Goal: Task Accomplishment & Management: Use online tool/utility

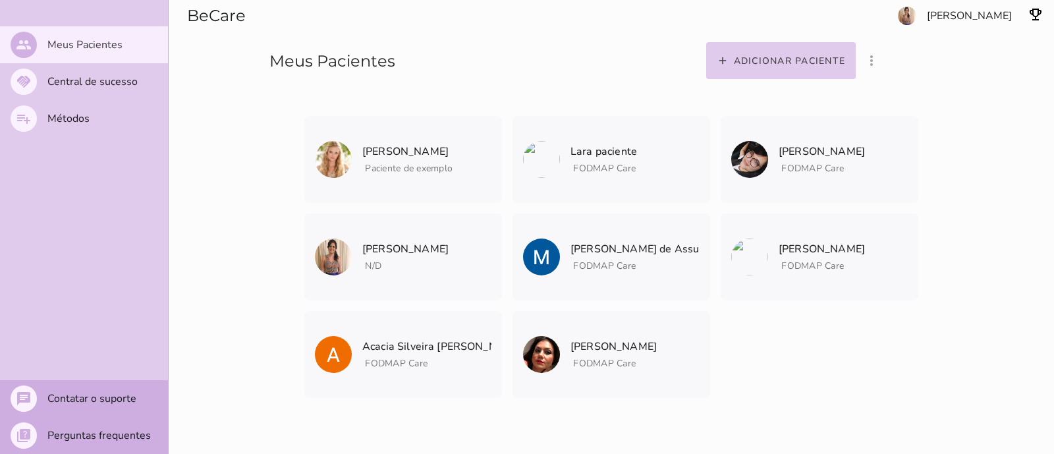
click at [995, 23] on section "Adicionar paciente filter_list_ off Mostrar pacientes convidados e arquivados […" at bounding box center [805, 42] width 498 height 84
click at [990, 18] on section "Adicionar paciente filter_list_ off Mostrar pacientes convidados e arquivados L…" at bounding box center [805, 42] width 498 height 84
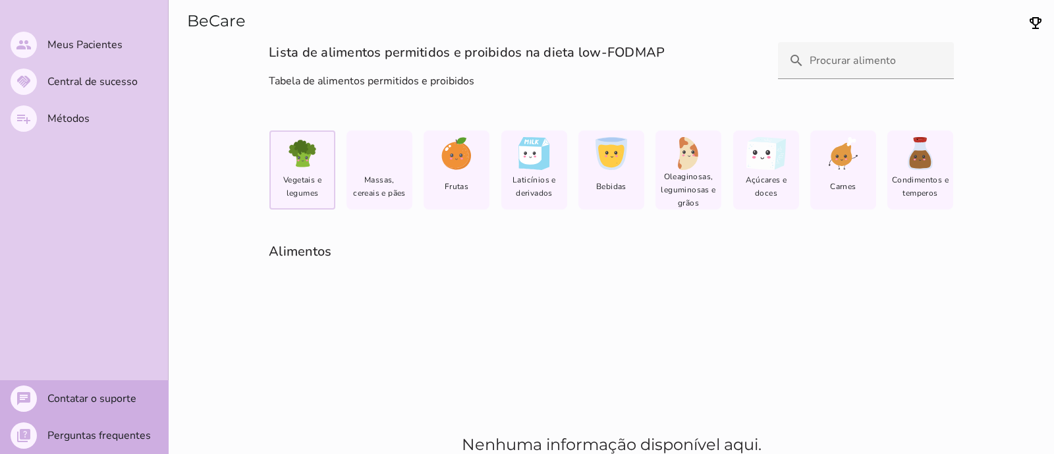
click at [518, 175] on span "Laticínios e derivados" at bounding box center [534, 186] width 58 height 26
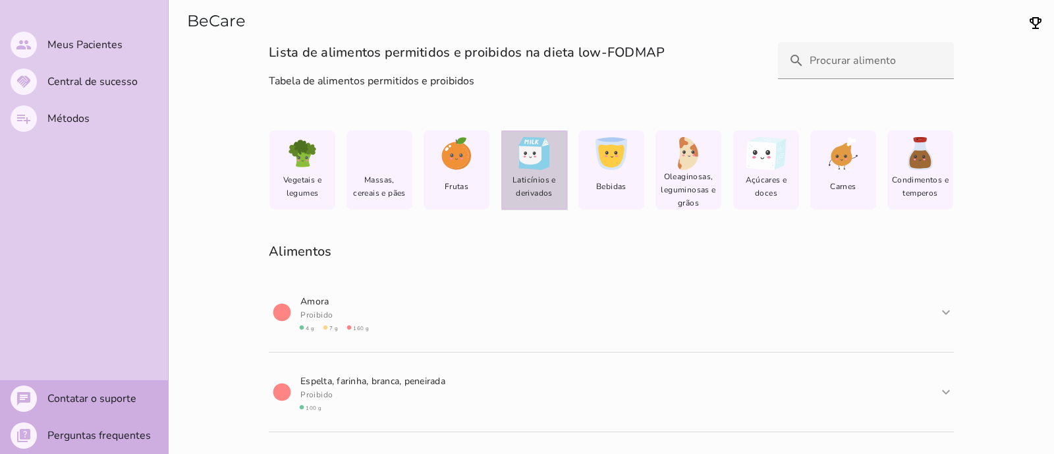
click at [524, 183] on span "Laticínios e derivados" at bounding box center [534, 186] width 58 height 26
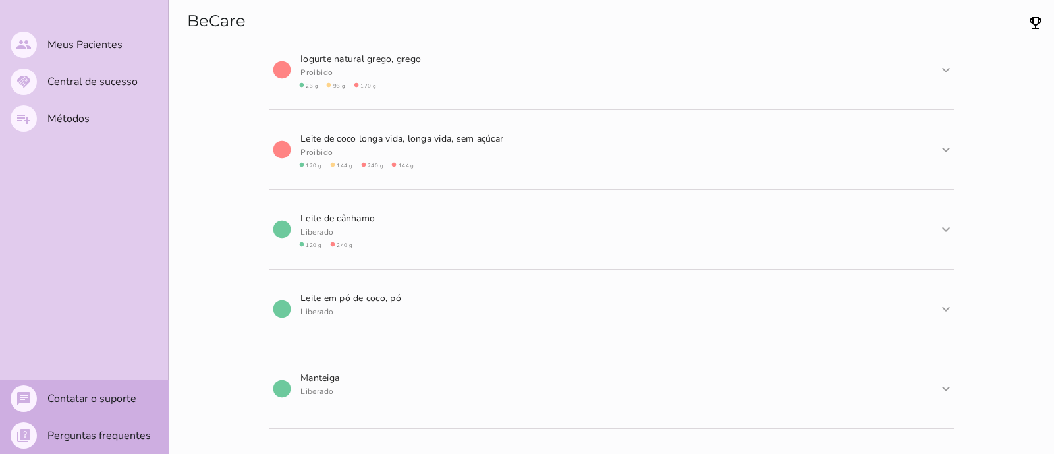
scroll to position [1749, 0]
